Goal: Transaction & Acquisition: Download file/media

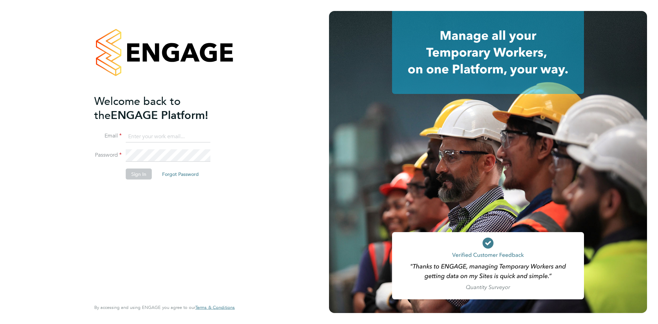
type input "[PERSON_NAME][EMAIL_ADDRESS][PERSON_NAME][DOMAIN_NAME]"
click at [138, 176] on button "Sign In" at bounding box center [139, 174] width 26 height 11
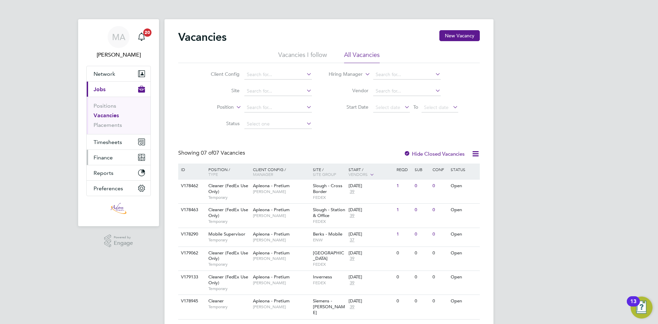
click at [107, 158] on span "Finance" at bounding box center [103, 157] width 19 height 7
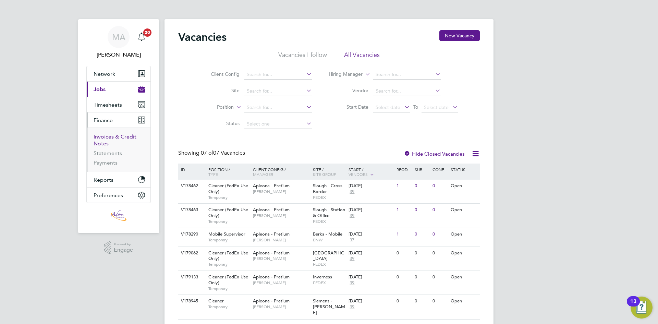
click at [109, 139] on link "Invoices & Credit Notes" at bounding box center [115, 139] width 43 height 13
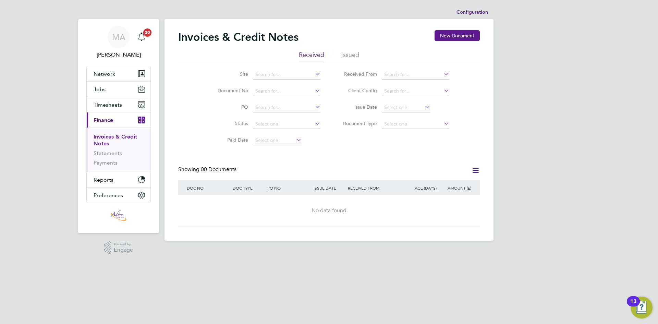
click at [341, 52] on ul "Received Issued" at bounding box center [329, 57] width 302 height 12
click at [350, 53] on li "Issued" at bounding box center [351, 57] width 18 height 12
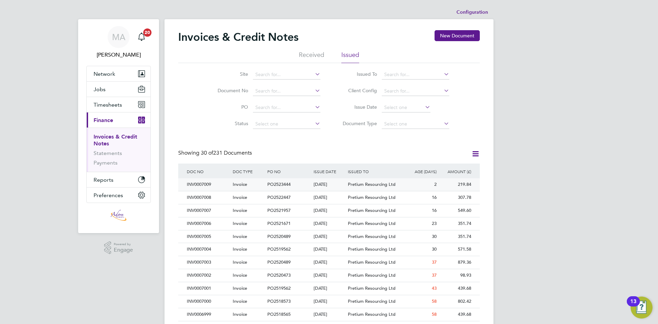
click at [399, 186] on div "Pretium Resourcing Ltd" at bounding box center [375, 184] width 58 height 13
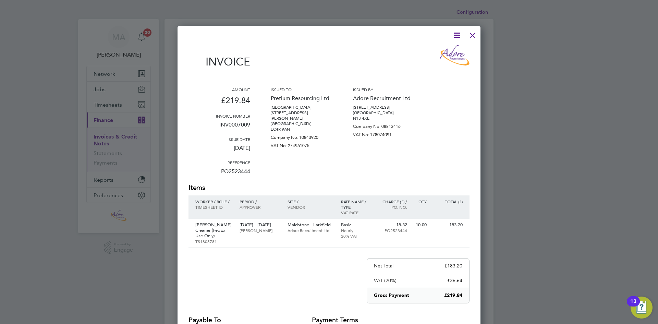
click at [460, 34] on icon at bounding box center [457, 35] width 9 height 9
click at [428, 52] on li "Download Invoice" at bounding box center [436, 52] width 47 height 10
click at [471, 38] on div at bounding box center [473, 33] width 12 height 12
